Goal: Task Accomplishment & Management: Manage account settings

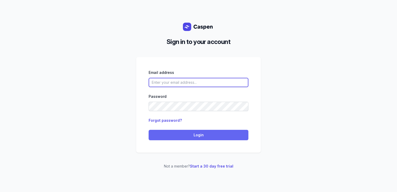
type input "courtney@courtneymaccounselling.com.au"
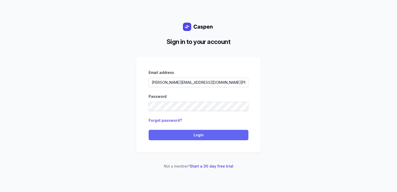
click at [172, 139] on button "Login" at bounding box center [199, 135] width 100 height 10
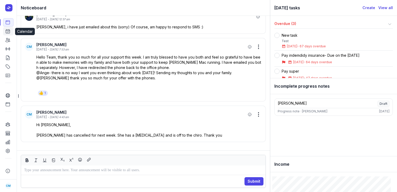
click at [6, 32] on icon at bounding box center [7, 31] width 5 height 5
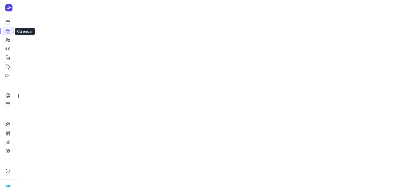
select select "week"
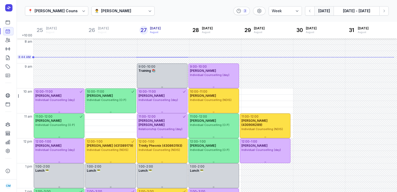
click at [118, 8] on div "👨‍⚕️ [PERSON_NAME]" at bounding box center [122, 10] width 63 height 9
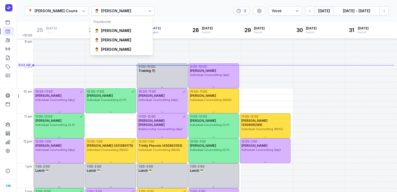
click at [177, 8] on div "📍 [PERSON_NAME] Counselling 👨‍⚕️ [PERSON_NAME] 3 Day 3 days Work week Week [DAT…" at bounding box center [207, 11] width 380 height 22
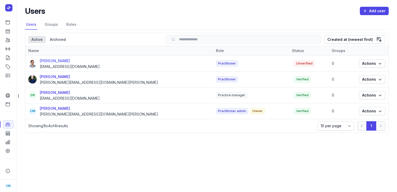
click at [51, 59] on div "[PERSON_NAME]" at bounding box center [70, 61] width 60 height 6
select select
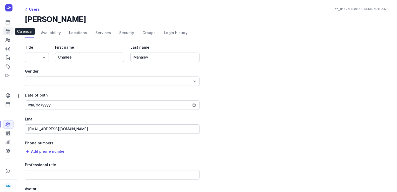
click at [8, 35] on link "Calendar" at bounding box center [8, 31] width 10 height 8
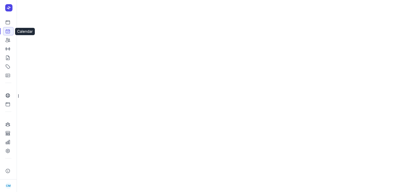
select select "week"
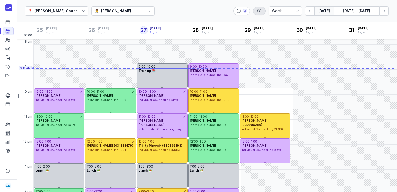
click at [258, 9] on icon "button" at bounding box center [259, 10] width 5 height 5
select select "8"
select select "20"
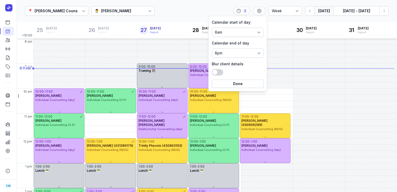
click at [196, 12] on div "📍 [PERSON_NAME] Counselling 👨‍⚕️ [PERSON_NAME] 3 Day 3 days Work week Week [DAT…" at bounding box center [207, 11] width 380 height 22
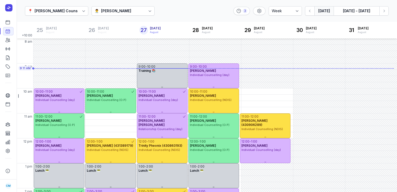
click at [292, 5] on div "📍 [PERSON_NAME] Counselling 👨‍⚕️ [PERSON_NAME] 3 Day 3 days Work week Week [DAT…" at bounding box center [207, 11] width 380 height 22
click at [292, 9] on select "Day 3 days Work week Week" at bounding box center [285, 10] width 33 height 9
click at [353, 11] on button "[DATE] - [DATE]" at bounding box center [357, 10] width 46 height 9
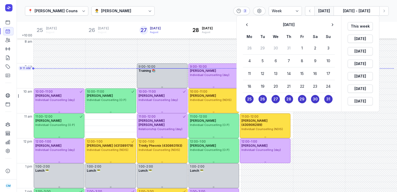
click at [188, 12] on div at bounding box center [198, 96] width 397 height 192
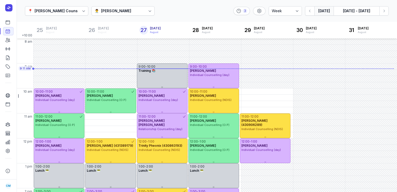
click at [124, 9] on div "[PERSON_NAME]" at bounding box center [116, 11] width 30 height 6
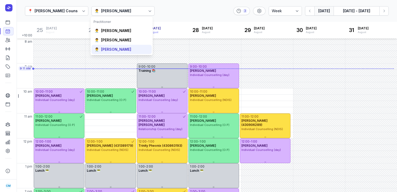
click at [117, 49] on div "[PERSON_NAME]" at bounding box center [116, 49] width 30 height 5
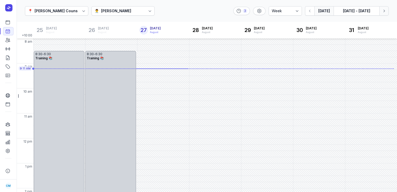
click at [387, 12] on button "Next week" at bounding box center [383, 10] width 9 height 9
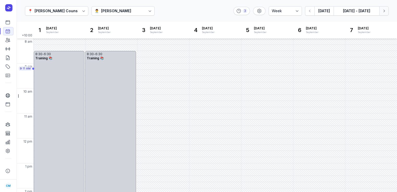
click at [387, 12] on button "Next week" at bounding box center [383, 10] width 9 height 9
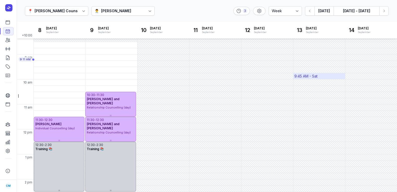
scroll to position [33, 0]
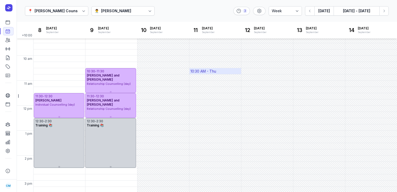
click at [234, 73] on div "10:30 AM - Thu" at bounding box center [215, 71] width 52 height 6
click at [282, 18] on div "📍 [PERSON_NAME] Counselling 👨‍⚕️ [PERSON_NAME] 3 Day 3 days Work week Week [DAT…" at bounding box center [207, 11] width 380 height 22
click at [381, 11] on icon "button" at bounding box center [383, 10] width 5 height 5
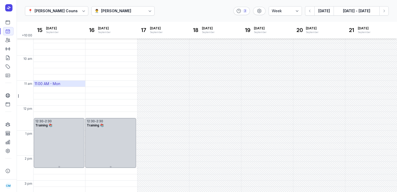
click at [67, 83] on div "11:00 AM - Mon" at bounding box center [60, 84] width 52 height 6
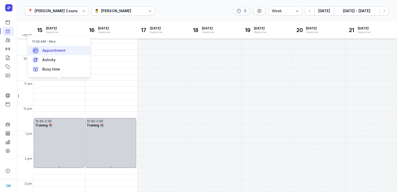
click at [69, 54] on div "Appointment" at bounding box center [59, 50] width 62 height 9
select select
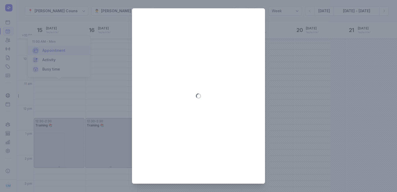
type input "[DATE]"
select select "11:00"
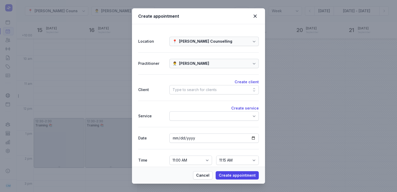
click at [204, 92] on div "Type to search for clients" at bounding box center [195, 90] width 44 height 6
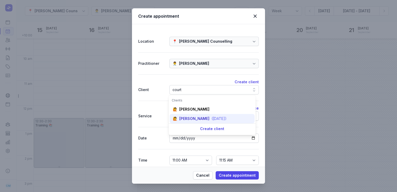
type input "court"
click at [201, 117] on div "[PERSON_NAME]" at bounding box center [194, 118] width 30 height 5
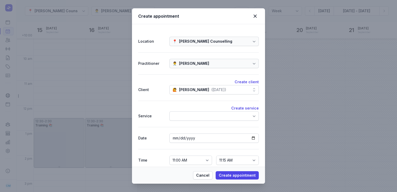
click at [201, 117] on div at bounding box center [213, 115] width 89 height 9
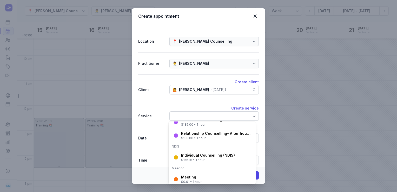
scroll to position [56, 0]
click at [199, 163] on div "Individual Counselling (NDIS) $156.16 • 1 hour" at bounding box center [212, 157] width 85 height 14
select select "12:00"
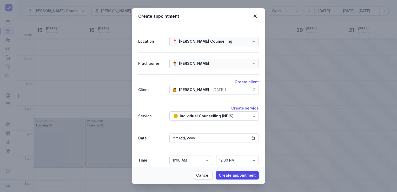
click at [241, 116] on div "Individual Counselling (NDIS)" at bounding box center [213, 115] width 89 height 9
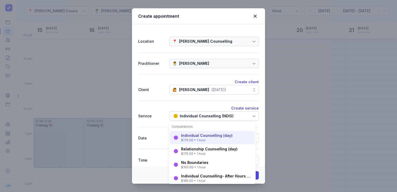
click at [210, 136] on div "Individual Counselling (day)" at bounding box center [206, 135] width 51 height 5
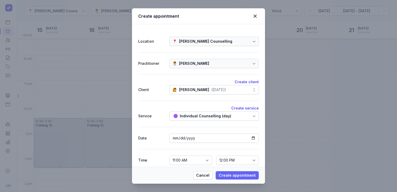
click at [223, 177] on span "Create appointment" at bounding box center [237, 175] width 37 height 6
select select
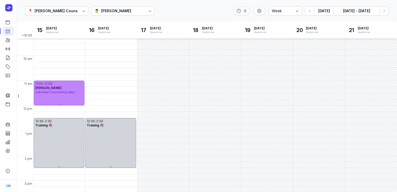
click at [50, 93] on span "Individual Counselling (day)" at bounding box center [54, 92] width 39 height 4
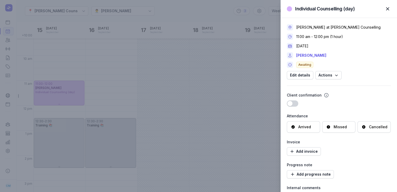
click at [388, 9] on span "button" at bounding box center [387, 8] width 11 height 11
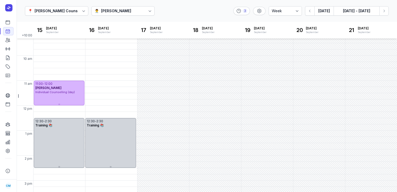
click at [111, 9] on div "[PERSON_NAME]" at bounding box center [116, 11] width 30 height 6
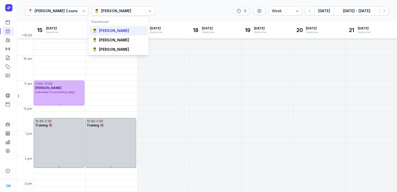
click at [107, 33] on div "[PERSON_NAME]" at bounding box center [114, 30] width 30 height 5
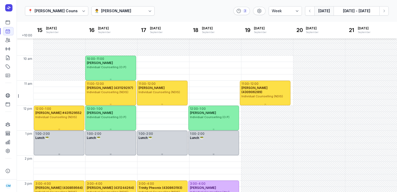
click at [331, 8] on button "[DATE]" at bounding box center [323, 10] width 19 height 9
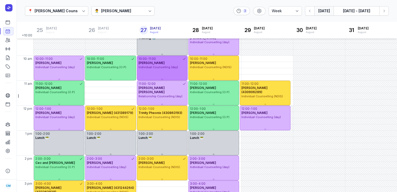
click at [179, 68] on div "Individual Counselling (day)" at bounding box center [162, 67] width 48 height 4
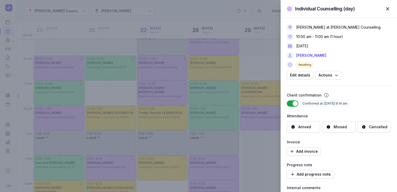
click at [390, 10] on span "button" at bounding box center [387, 8] width 11 height 11
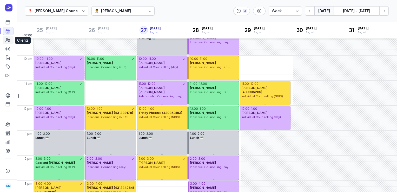
click at [8, 41] on icon at bounding box center [7, 39] width 5 height 5
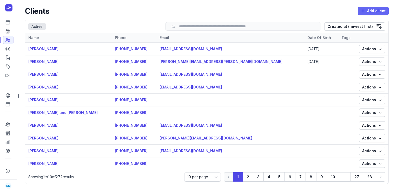
click at [366, 12] on span "Add client" at bounding box center [373, 11] width 25 height 6
select select
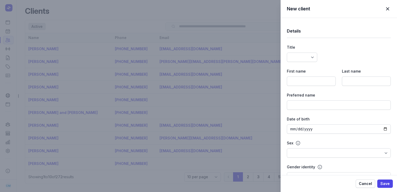
select select
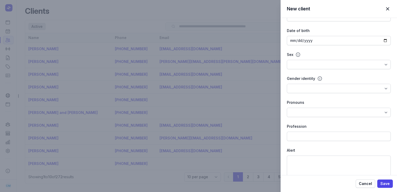
scroll to position [87, 0]
click at [386, 11] on span "button" at bounding box center [387, 8] width 11 height 11
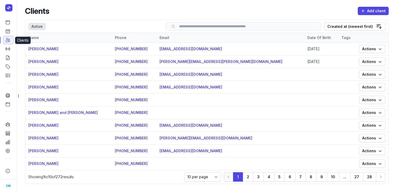
click at [8, 41] on icon at bounding box center [7, 39] width 5 height 5
click at [38, 63] on link "[PERSON_NAME]" at bounding box center [43, 61] width 30 height 4
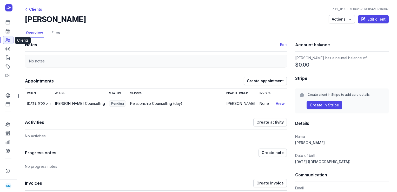
click at [8, 42] on icon at bounding box center [8, 40] width 4 height 4
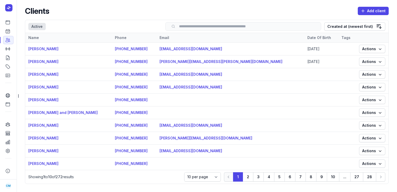
click at [248, 27] on input "search" at bounding box center [243, 26] width 145 height 4
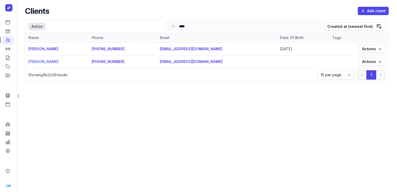
type input "****"
click at [47, 63] on link "[PERSON_NAME]" at bounding box center [43, 61] width 30 height 4
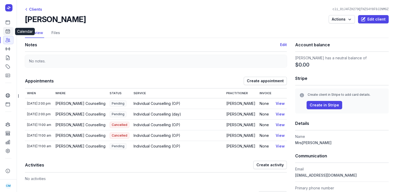
click at [7, 33] on icon at bounding box center [8, 31] width 4 height 4
select select "week"
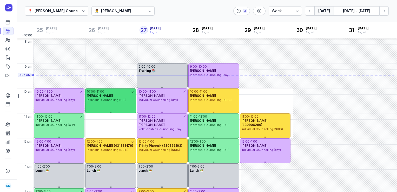
click at [111, 95] on div "[PERSON_NAME]" at bounding box center [111, 96] width 48 height 4
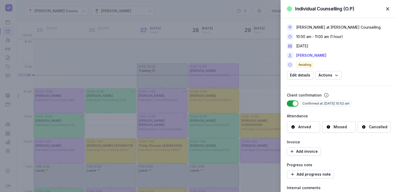
click at [305, 124] on div "Arrived" at bounding box center [304, 126] width 13 height 5
click at [195, 16] on div "Individual Counselling (O.P) Close panel [PERSON_NAME] at [PERSON_NAME] Counsel…" at bounding box center [198, 96] width 397 height 192
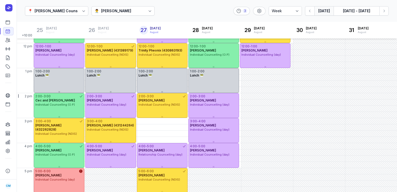
scroll to position [95, 0]
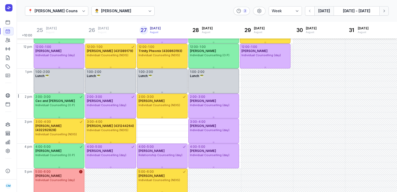
click at [388, 11] on button "Next week" at bounding box center [383, 10] width 9 height 9
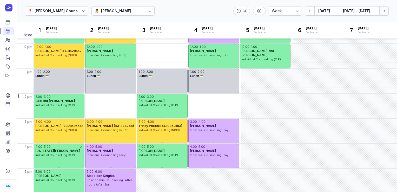
click at [388, 11] on button "Next week" at bounding box center [383, 10] width 9 height 9
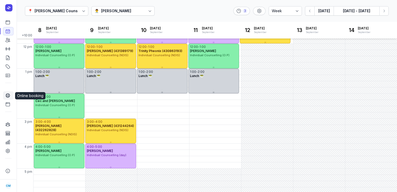
click at [10, 95] on icon at bounding box center [8, 96] width 4 height 4
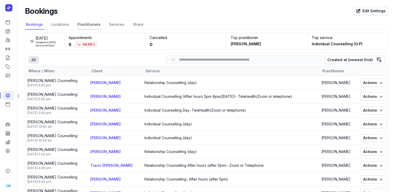
click at [86, 28] on link "Practitioners" at bounding box center [88, 25] width 25 height 10
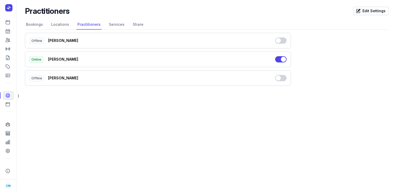
click at [279, 76] on button "Use setting" at bounding box center [280, 78] width 11 height 6
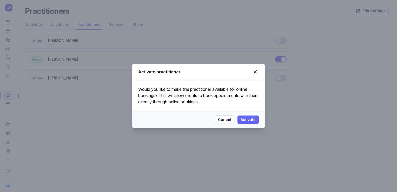
click at [245, 121] on span "Activate" at bounding box center [248, 119] width 15 height 6
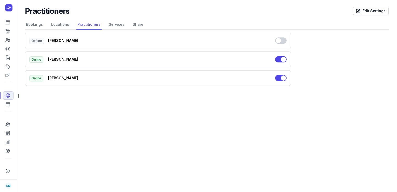
click at [278, 41] on button "Use setting" at bounding box center [280, 40] width 11 height 6
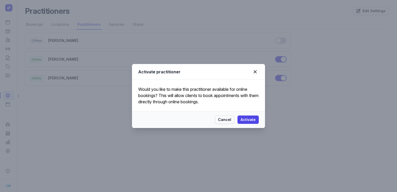
click at [225, 121] on span "Cancel" at bounding box center [224, 119] width 13 height 6
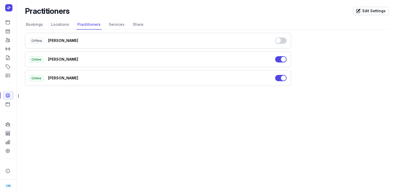
click at [283, 58] on button "Use setting" at bounding box center [280, 59] width 11 height 6
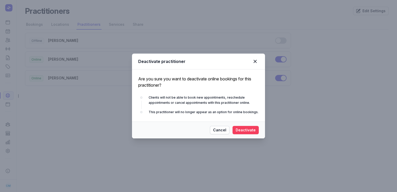
click at [246, 128] on span "Deactivate" at bounding box center [246, 130] width 20 height 6
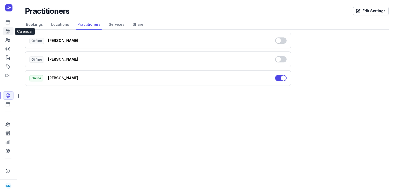
click at [6, 35] on link "Calendar" at bounding box center [8, 31] width 10 height 8
select select "week"
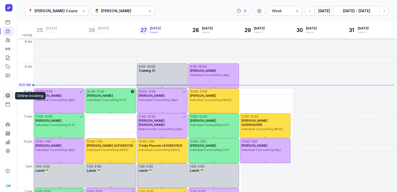
click at [10, 96] on icon at bounding box center [7, 95] width 5 height 5
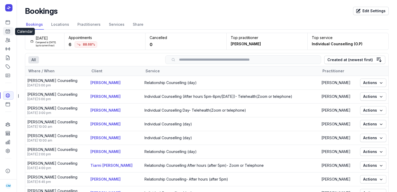
click at [5, 30] on icon at bounding box center [7, 31] width 5 height 5
select select "week"
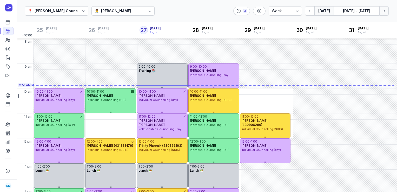
click at [385, 11] on icon "button" at bounding box center [383, 10] width 5 height 5
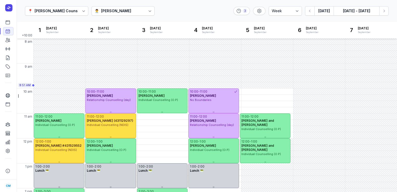
click at [137, 8] on div "👨‍⚕️ [PERSON_NAME]" at bounding box center [122, 10] width 63 height 9
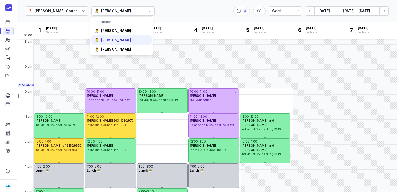
click at [122, 39] on div "[PERSON_NAME]" at bounding box center [116, 39] width 30 height 5
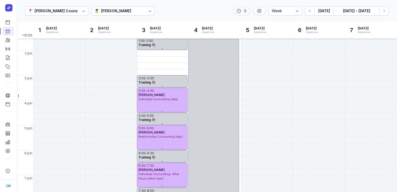
scroll to position [146, 0]
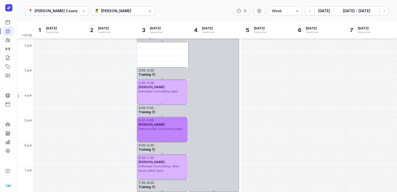
click at [153, 129] on span "Relationship Counselling (day)" at bounding box center [160, 129] width 44 height 4
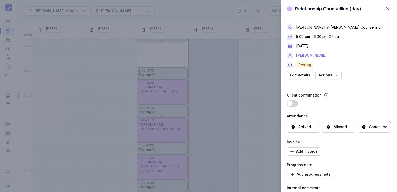
click at [320, 55] on link "[PERSON_NAME]" at bounding box center [311, 55] width 30 height 6
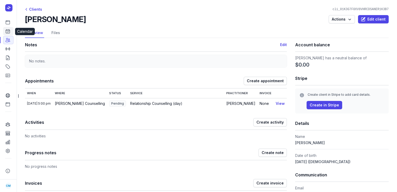
click at [6, 32] on icon at bounding box center [7, 31] width 5 height 5
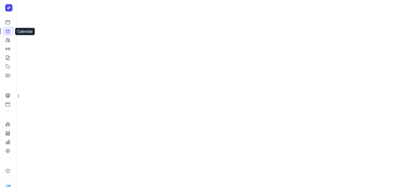
select select "week"
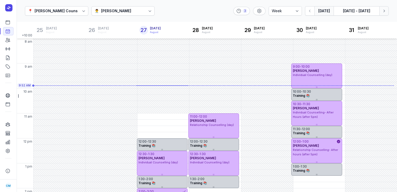
click at [385, 10] on icon "button" at bounding box center [383, 10] width 5 height 5
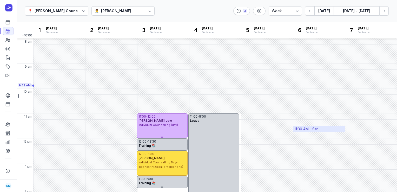
scroll to position [146, 0]
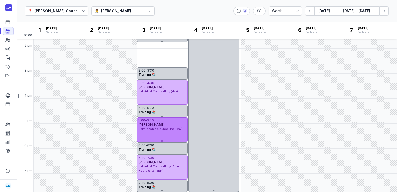
click at [147, 131] on div "5:00 - 6:00 [PERSON_NAME] Relationship Counselling (day)" at bounding box center [162, 129] width 51 height 25
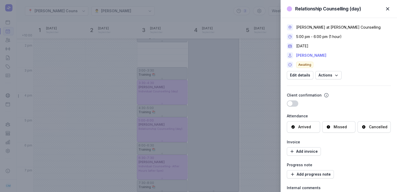
click at [315, 55] on link "[PERSON_NAME]" at bounding box center [311, 55] width 30 height 6
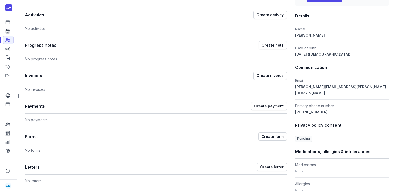
scroll to position [102, 0]
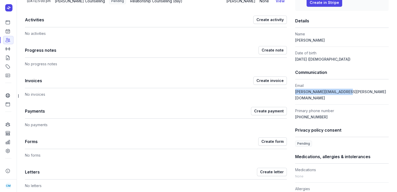
drag, startPoint x: 343, startPoint y: 91, endPoint x: 292, endPoint y: 90, distance: 50.9
click at [295, 90] on dd "[PERSON_NAME][EMAIL_ADDRESS][PERSON_NAME][DOMAIN_NAME]" at bounding box center [342, 95] width 94 height 12
copy span "[PERSON_NAME][EMAIL_ADDRESS][PERSON_NAME][DOMAIN_NAME]"
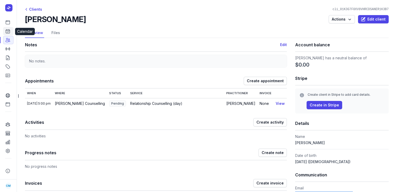
click at [7, 30] on icon at bounding box center [7, 31] width 5 height 5
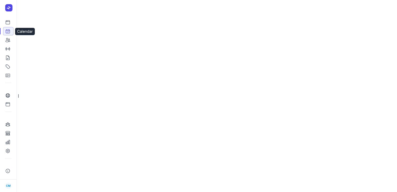
select select "week"
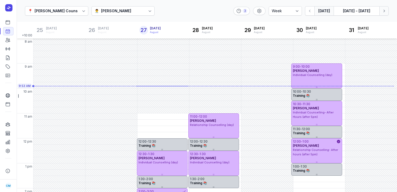
click at [384, 12] on icon "button" at bounding box center [383, 10] width 5 height 5
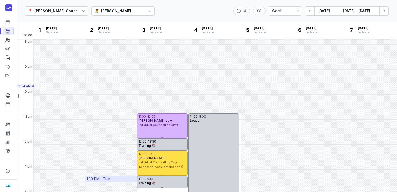
scroll to position [146, 0]
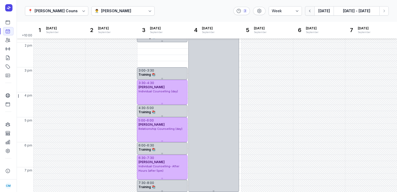
click at [310, 9] on icon "button" at bounding box center [309, 10] width 5 height 5
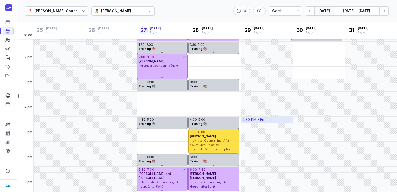
scroll to position [141, 0]
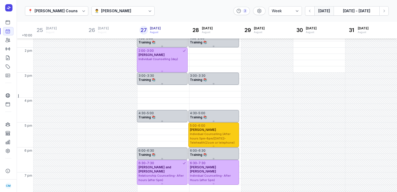
click at [222, 128] on div "[PERSON_NAME]" at bounding box center [214, 130] width 48 height 4
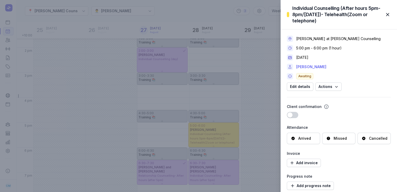
click at [301, 66] on link "[PERSON_NAME]" at bounding box center [311, 67] width 30 height 6
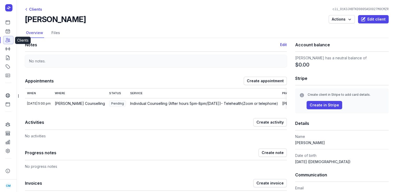
click at [9, 41] on icon at bounding box center [7, 39] width 5 height 5
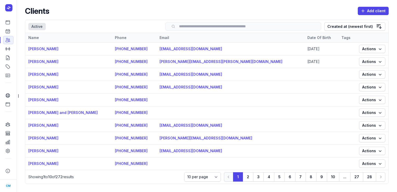
click at [217, 26] on input "search" at bounding box center [243, 26] width 145 height 4
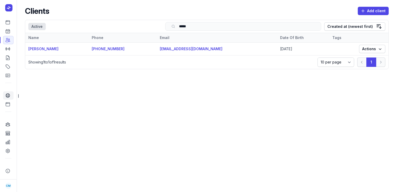
type input "*****"
click at [10, 97] on icon at bounding box center [7, 95] width 5 height 5
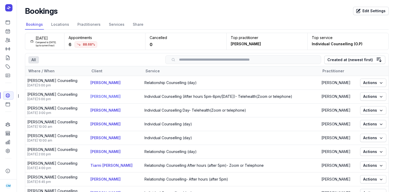
click at [92, 95] on link "[PERSON_NAME]" at bounding box center [105, 96] width 30 height 4
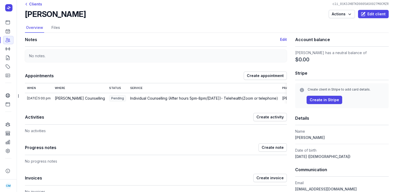
scroll to position [5, 0]
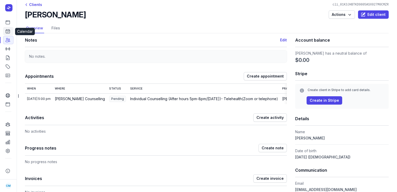
click at [7, 32] on icon at bounding box center [7, 31] width 5 height 5
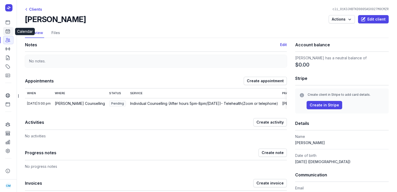
select select "week"
